Goal: Entertainment & Leisure: Consume media (video, audio)

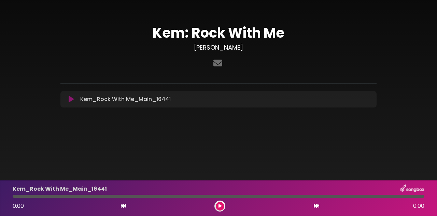
click at [221, 205] on button at bounding box center [220, 206] width 9 height 9
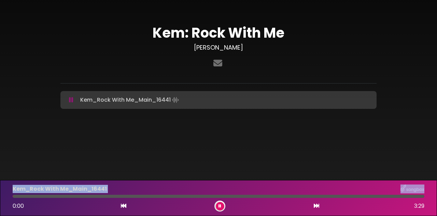
drag, startPoint x: 66, startPoint y: 195, endPoint x: 8, endPoint y: 193, distance: 58.5
click at [8, 193] on div "Kem_Rock With Me_Main_16441 0:00 3:29" at bounding box center [218, 198] width 437 height 36
click at [122, 205] on icon at bounding box center [123, 205] width 5 height 5
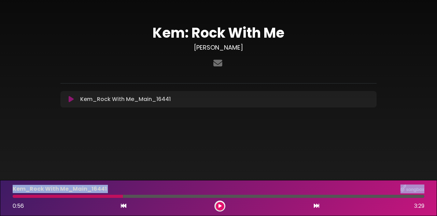
click at [122, 206] on icon at bounding box center [123, 205] width 5 height 5
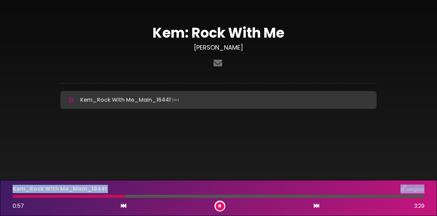
click at [122, 206] on icon at bounding box center [123, 205] width 5 height 5
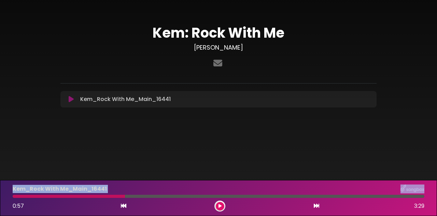
click at [122, 206] on icon at bounding box center [123, 205] width 5 height 5
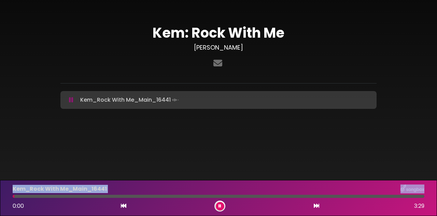
click at [14, 196] on div at bounding box center [14, 195] width 2 height 3
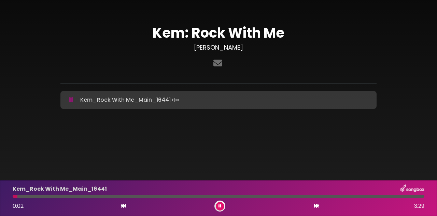
click at [218, 206] on button at bounding box center [220, 206] width 9 height 9
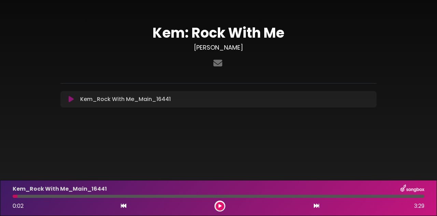
drag, startPoint x: 17, startPoint y: 197, endPoint x: 14, endPoint y: 197, distance: 3.8
click at [14, 197] on div at bounding box center [219, 195] width 412 height 3
drag, startPoint x: 16, startPoint y: 196, endPoint x: 10, endPoint y: 196, distance: 6.2
click at [10, 196] on div at bounding box center [219, 195] width 420 height 3
click at [219, 205] on icon at bounding box center [220, 206] width 3 height 4
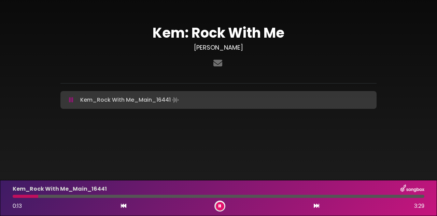
click at [241, 154] on body "× Kem: Rock With Me [PERSON_NAME] ×" at bounding box center [218, 108] width 437 height 216
click at [220, 207] on icon at bounding box center [220, 206] width 3 height 4
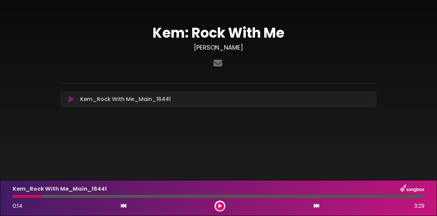
drag, startPoint x: 41, startPoint y: 197, endPoint x: 13, endPoint y: 199, distance: 28.4
click at [13, 199] on div "Kem_Rock With Me_Main_16441 0:14 3:29" at bounding box center [219, 197] width 420 height 27
drag, startPoint x: 40, startPoint y: 197, endPoint x: 10, endPoint y: 197, distance: 30.1
click at [10, 197] on div at bounding box center [219, 195] width 420 height 3
drag, startPoint x: 41, startPoint y: 197, endPoint x: 11, endPoint y: 198, distance: 30.4
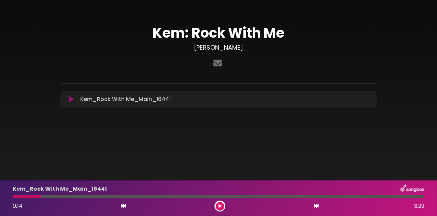
click at [11, 198] on div "Kem_Rock With Me_Main_16441 0:14 3:29" at bounding box center [219, 197] width 420 height 27
click at [14, 196] on div at bounding box center [27, 195] width 29 height 3
click at [38, 196] on div at bounding box center [27, 195] width 29 height 3
click at [33, 197] on div at bounding box center [27, 195] width 29 height 3
drag, startPoint x: 41, startPoint y: 195, endPoint x: 16, endPoint y: 195, distance: 24.6
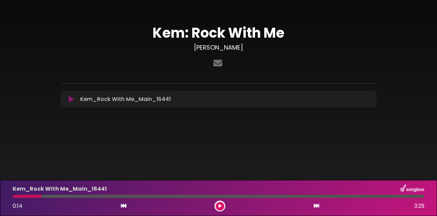
click at [16, 195] on div at bounding box center [27, 195] width 29 height 3
click at [124, 206] on icon at bounding box center [123, 205] width 5 height 5
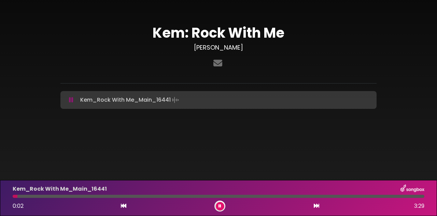
click at [124, 206] on icon at bounding box center [123, 205] width 5 height 5
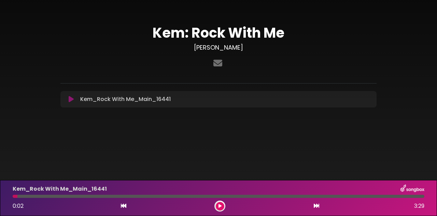
click at [219, 205] on icon at bounding box center [220, 206] width 3 height 4
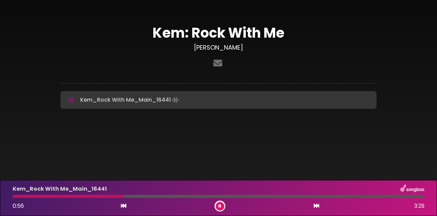
click at [219, 207] on icon at bounding box center [220, 206] width 3 height 4
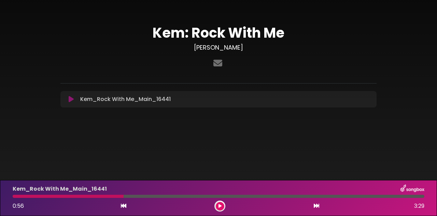
click at [124, 205] on icon at bounding box center [123, 205] width 5 height 5
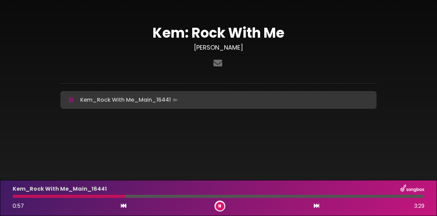
click at [124, 205] on icon at bounding box center [123, 205] width 5 height 5
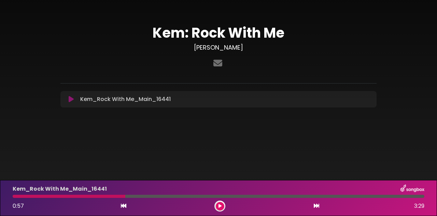
click at [124, 205] on icon at bounding box center [123, 205] width 5 height 5
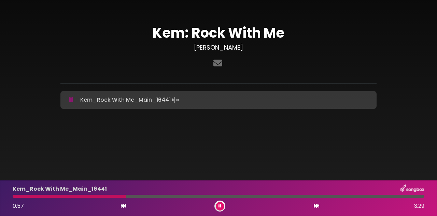
click at [124, 205] on icon at bounding box center [123, 205] width 5 height 5
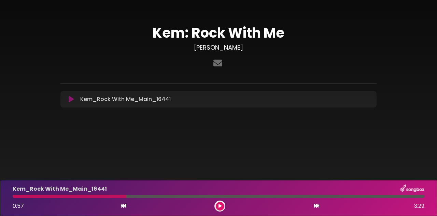
drag, startPoint x: 126, startPoint y: 199, endPoint x: 109, endPoint y: 195, distance: 17.5
click at [109, 195] on div "Kem_Rock With Me_Main_16441 0:57 3:29" at bounding box center [219, 197] width 420 height 27
